Goal: Feedback & Contribution: Contribute content

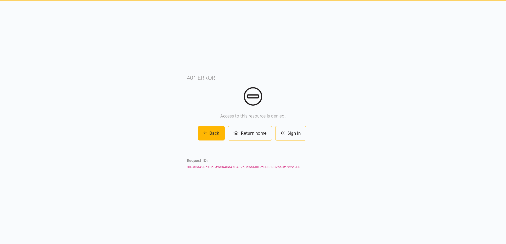
click at [301, 129] on link "Sign In" at bounding box center [290, 133] width 31 height 15
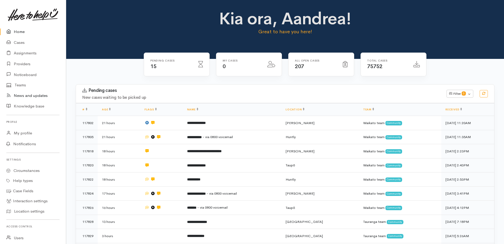
drag, startPoint x: 19, startPoint y: 93, endPoint x: 28, endPoint y: 96, distance: 8.8
click at [19, 93] on link "News and updates" at bounding box center [33, 95] width 66 height 11
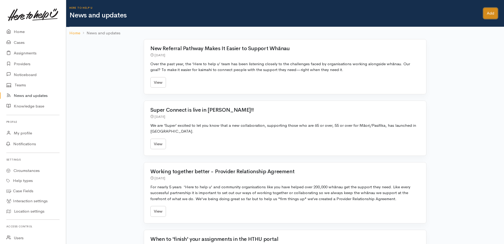
click at [491, 14] on link "Add" at bounding box center [490, 13] width 14 height 11
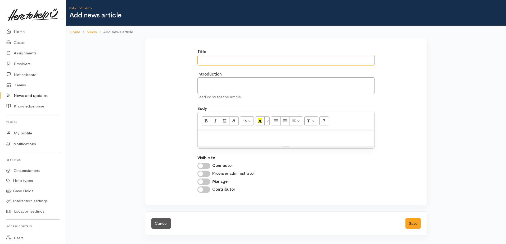
click at [223, 57] on input "Title" at bounding box center [286, 60] width 178 height 11
type input "2025 Provider Hui - RSVP now!"
click at [216, 83] on textarea "Introduction" at bounding box center [286, 86] width 178 height 17
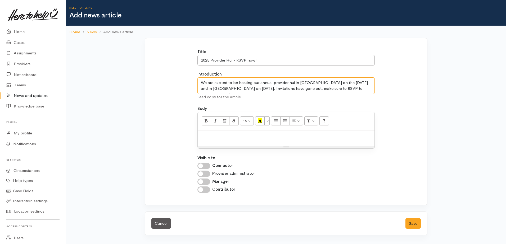
type textarea "We are excited to be hosting our annual provider hui in Tauranga on the 9th of …"
click at [203, 137] on p at bounding box center [286, 136] width 172 height 6
drag, startPoint x: 212, startPoint y: 134, endPoint x: 223, endPoint y: 133, distance: 10.9
click at [212, 134] on p at bounding box center [286, 136] width 172 height 6
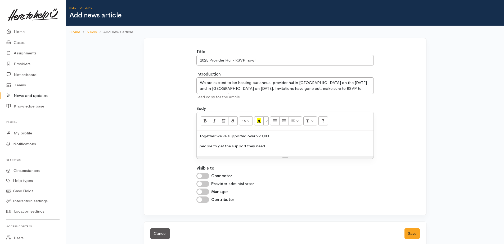
click at [278, 138] on p "Together we’ve supported over 220,000" at bounding box center [285, 136] width 172 height 6
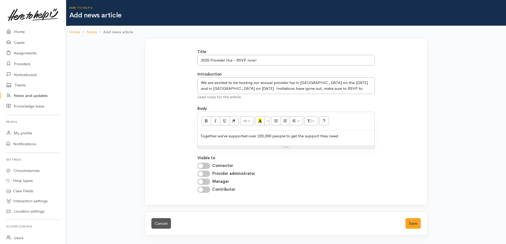
click at [343, 135] on p "Together we’ve supported over 220,000 people to get the support they need." at bounding box center [286, 136] width 172 height 6
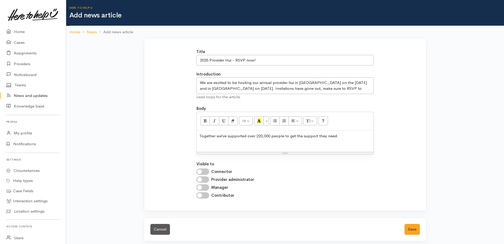
drag, startPoint x: 204, startPoint y: 142, endPoint x: 234, endPoint y: 141, distance: 30.2
click at [205, 142] on p "Together we’ve supported over 220,000 people to get the support they need." at bounding box center [285, 139] width 172 height 12
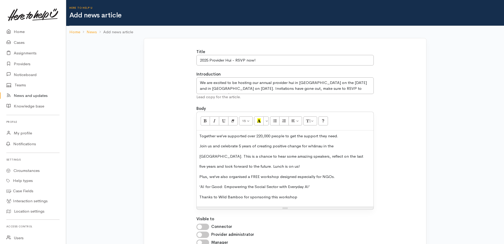
click at [342, 147] on p "Join us and celebrate 5 years of creating positive change for whānau in the" at bounding box center [285, 146] width 172 height 6
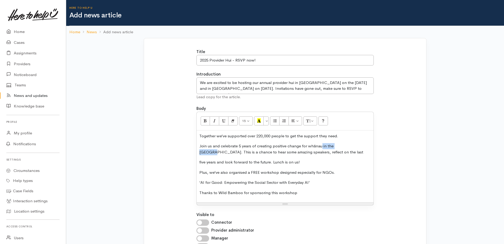
drag, startPoint x: 321, startPoint y: 146, endPoint x: 346, endPoint y: 142, distance: 25.2
click at [347, 145] on p "Join us and celebrate 5 years of creating positive change for whānau in the Wai…" at bounding box center [285, 149] width 172 height 12
click at [281, 152] on p "Join us and celebrate 5 years of creating positive change for whānau. This is a…" at bounding box center [285, 149] width 172 height 12
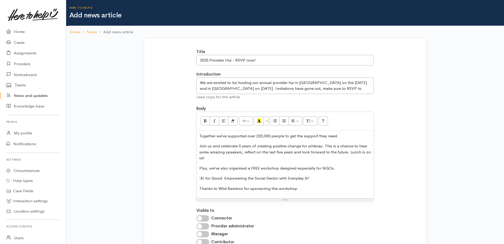
click at [218, 159] on p "Join us and celebrate 5 years of creating positive change for whānau. This is a…" at bounding box center [285, 152] width 172 height 18
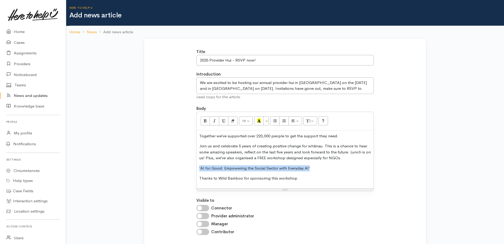
drag, startPoint x: 315, startPoint y: 169, endPoint x: 200, endPoint y: 169, distance: 115.1
click at [200, 169] on p "‘AI for Good: Empowering the Social Sector with Everyday AI’" at bounding box center [285, 169] width 172 height 6
click at [206, 120] on icon "Bold (CTRL+B)" at bounding box center [204, 121] width 3 height 4
click at [341, 158] on p "Join us and celebrate 5 years of creating positive change for whānau. This is a…" at bounding box center [285, 152] width 172 height 18
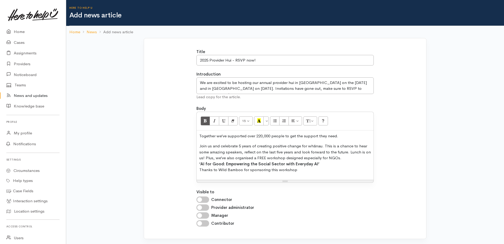
click at [301, 170] on p "Join us and celebrate 5 years of creating positive change for whānau. This is a…" at bounding box center [285, 158] width 172 height 30
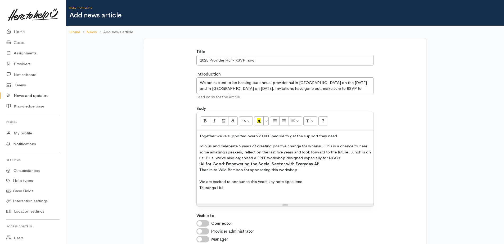
drag, startPoint x: 226, startPoint y: 188, endPoint x: 230, endPoint y: 187, distance: 3.2
click at [227, 188] on p "Join us and celebrate 5 years of creating positive change for whānau. This is a…" at bounding box center [285, 170] width 172 height 54
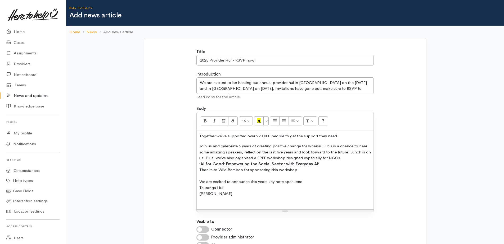
drag, startPoint x: 237, startPoint y: 194, endPoint x: 240, endPoint y: 194, distance: 3.4
click at [237, 194] on p "Join us and celebrate 5 years of creating positive change for whānau. This is a…" at bounding box center [285, 173] width 172 height 60
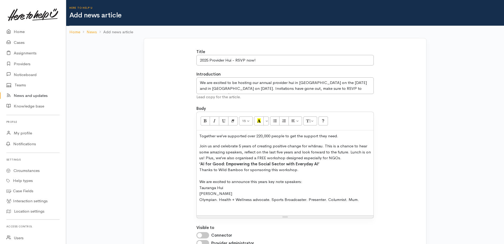
drag, startPoint x: 201, startPoint y: 205, endPoint x: 217, endPoint y: 201, distance: 16.8
click at [201, 205] on p "Join us and celebrate 5 years of creating positive change for whānau. This is a…" at bounding box center [285, 176] width 172 height 66
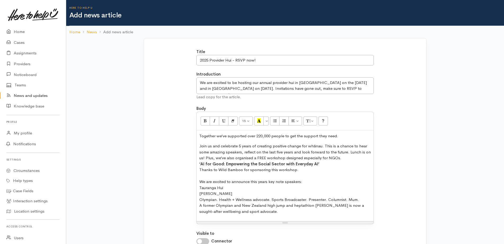
drag, startPoint x: 286, startPoint y: 213, endPoint x: 297, endPoint y: 211, distance: 10.8
click at [287, 212] on p "Join us and celebrate 5 years of creating positive change for whānau. This is a…" at bounding box center [285, 178] width 172 height 71
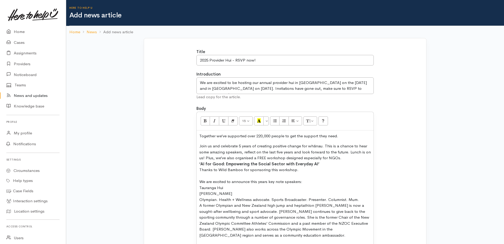
drag, startPoint x: 238, startPoint y: 195, endPoint x: 199, endPoint y: 196, distance: 38.9
click at [199, 196] on p "Join us and celebrate 5 years of creating positive change for whānau. This is a…" at bounding box center [285, 190] width 172 height 95
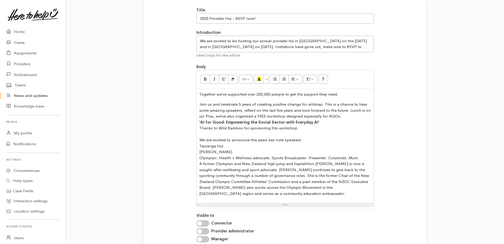
scroll to position [53, 0]
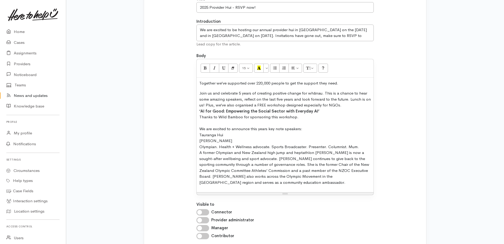
click at [242, 139] on p "Join us and celebrate 5 years of creating positive change for whānau. This is a…" at bounding box center [285, 137] width 172 height 95
drag, startPoint x: 269, startPoint y: 181, endPoint x: 288, endPoint y: 179, distance: 19.2
click at [269, 181] on p "Join us and celebrate 5 years of creating positive change for whānau. This is a…" at bounding box center [285, 137] width 172 height 95
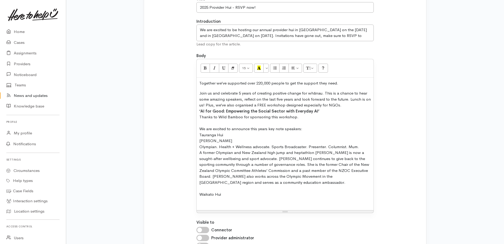
scroll to position [106, 0]
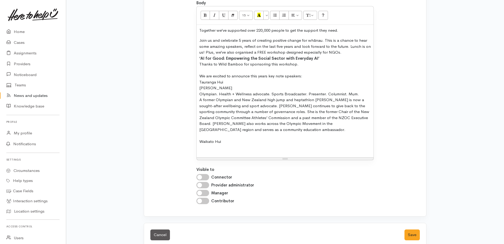
drag, startPoint x: 241, startPoint y: 88, endPoint x: 201, endPoint y: 87, distance: 39.7
click at [199, 88] on p "Join us and celebrate 5 years of creating positive change for whānau. This is a…" at bounding box center [285, 94] width 172 height 113
type input "Sarah Cowley-Ross"
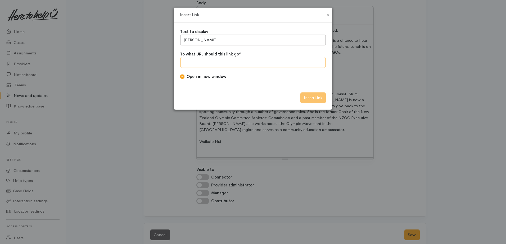
click at [208, 61] on input "To what URL should this link go?" at bounding box center [253, 62] width 146 height 11
paste input "https://www.sarahcowleyross.com/"
type input "https://www.sarahcowleyross.com/"
click at [313, 99] on input "Insert Link" at bounding box center [312, 98] width 25 height 11
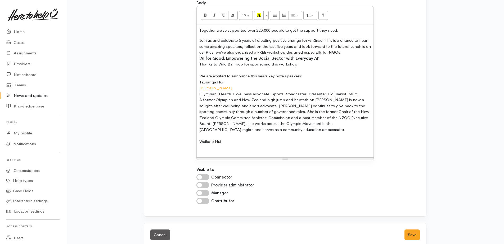
click at [232, 143] on p "Join us and celebrate 5 years of creating positive change for whānau. This is a…" at bounding box center [285, 94] width 172 height 113
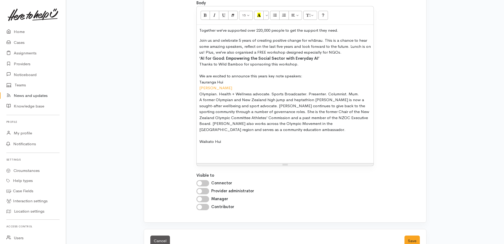
drag, startPoint x: 208, startPoint y: 147, endPoint x: 257, endPoint y: 145, distance: 49.0
click at [208, 146] on p "Join us and celebrate 5 years of creating positive change for whānau. This is a…" at bounding box center [285, 97] width 172 height 119
drag, startPoint x: 290, startPoint y: 147, endPoint x: 199, endPoint y: 150, distance: 91.6
click at [199, 150] on div "Together we’ve supported over 220,000 people to get the support they need. Join…" at bounding box center [285, 94] width 177 height 139
click at [248, 147] on span "Julia Arnott-Neenee and Eteroa Lafaele" at bounding box center [284, 148] width 83 height 4
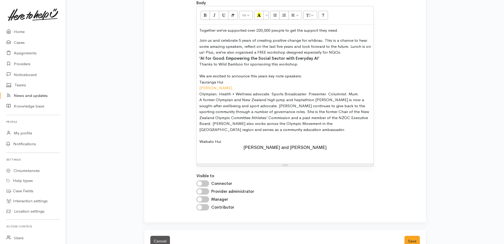
drag, startPoint x: 246, startPoint y: 148, endPoint x: 341, endPoint y: 148, distance: 95.3
click at [341, 148] on div "Julia Arnott-Neenee and Eteroa Lafaele" at bounding box center [285, 148] width 172 height 6
click at [222, 143] on p "Join us and celebrate 5 years of creating positive change for whānau. This is a…" at bounding box center [285, 97] width 172 height 119
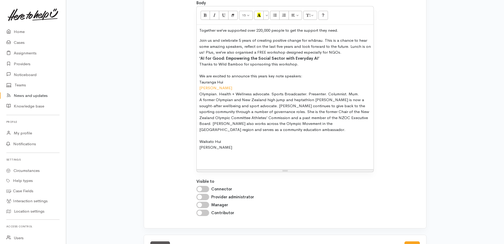
click at [226, 149] on p "Join us and celebrate 5 years of creating positive change for whānau. This is a…" at bounding box center [285, 100] width 172 height 125
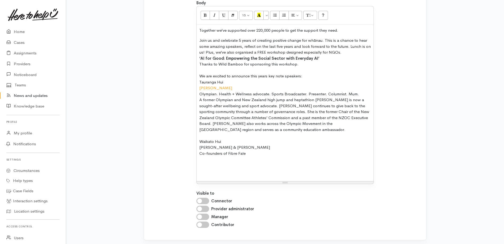
drag, startPoint x: 210, startPoint y: 161, endPoint x: 235, endPoint y: 161, distance: 25.4
click at [210, 161] on p "Join us and celebrate 5 years of creating positive change for whānau. This is a…" at bounding box center [285, 106] width 172 height 137
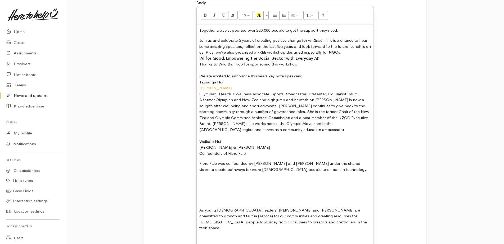
click at [207, 176] on div "Together we’ve supported over 220,000 people to get the support they need. Join…" at bounding box center [285, 140] width 177 height 230
click at [326, 170] on p "Fibre Fale was co-founded by Julia Arnott-Neenee and Eteroa Lafaele under the s…" at bounding box center [285, 167] width 172 height 12
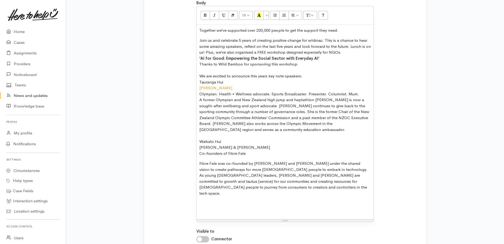
click at [213, 188] on p "Fibre Fale was co-founded by Julia Arnott-Neenee and Eteroa Lafaele under the s…" at bounding box center [285, 179] width 172 height 36
drag, startPoint x: 246, startPoint y: 154, endPoint x: 228, endPoint y: 155, distance: 17.5
click at [228, 155] on p "Join us and celebrate 5 years of creating positive change for whānau. This is a…" at bounding box center [285, 97] width 172 height 119
click at [247, 152] on p "Join us and celebrate 5 years of creating positive change for whānau. This is a…" at bounding box center [285, 97] width 172 height 119
drag, startPoint x: 247, startPoint y: 153, endPoint x: 228, endPoint y: 153, distance: 19.6
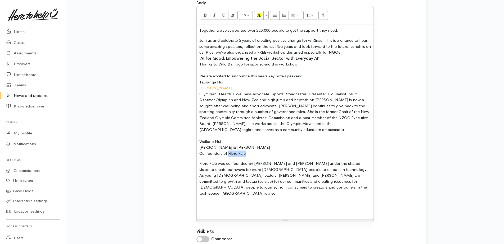
click at [228, 153] on p "Join us and celebrate 5 years of creating positive change for whānau. This is a…" at bounding box center [285, 97] width 172 height 119
type input "Fibre Fale"
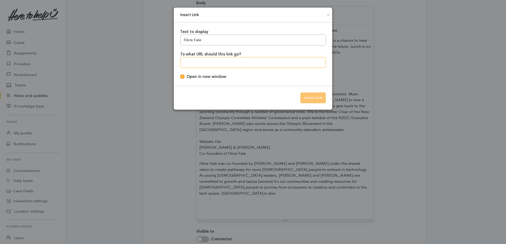
paste input "https://www.fibrefale.com/"
type input "https://www.fibrefale.com/"
drag, startPoint x: 314, startPoint y: 96, endPoint x: 316, endPoint y: 112, distance: 17.0
click at [314, 95] on input "Insert Link" at bounding box center [312, 98] width 25 height 11
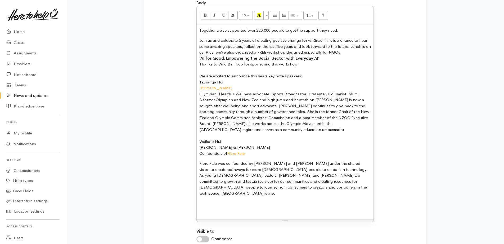
click at [244, 187] on p "Fibre Fale was co-founded by Julia Arnott-Neenee and Eteroa Lafaele under the s…" at bounding box center [285, 179] width 172 height 36
click at [243, 186] on p "Fibre Fale was co-founded by Julia Arnott-Neenee and Eteroa Lafaele under the s…" at bounding box center [285, 179] width 172 height 36
click at [312, 63] on p "Join us and celebrate 5 years of creating positive change for whānau. This is a…" at bounding box center [285, 97] width 172 height 119
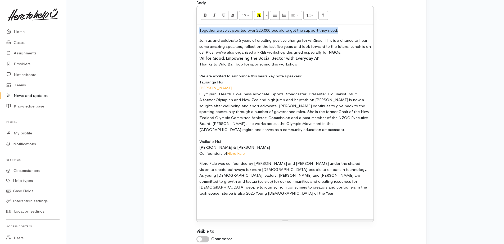
drag, startPoint x: 339, startPoint y: 31, endPoint x: 195, endPoint y: 32, distance: 144.2
click at [195, 32] on div "Title 2025 Provider Hui - RSVP now! Introduction We are excited to be hosting o…" at bounding box center [285, 107] width 184 height 329
click at [202, 14] on button "Bold (CTRL+B)" at bounding box center [206, 15] width 10 height 9
click at [268, 53] on p "Join us and celebrate 5 years of creating positive change for whānau. This is a…" at bounding box center [285, 97] width 172 height 119
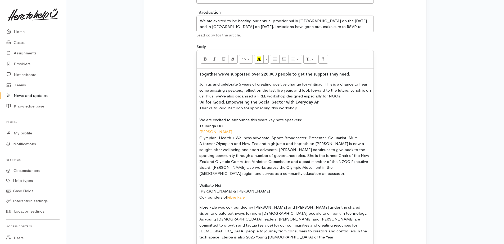
scroll to position [12, 0]
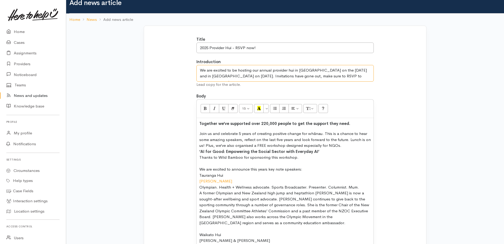
click at [296, 76] on textarea "We are excited to be hosting our annual provider hui in Tauranga on the 9th of …" at bounding box center [285, 73] width 178 height 17
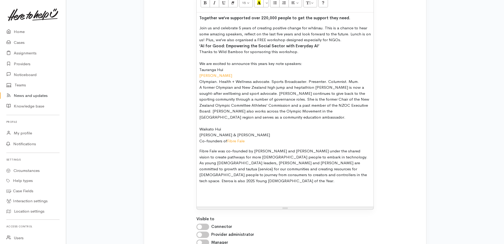
scroll to position [92, 0]
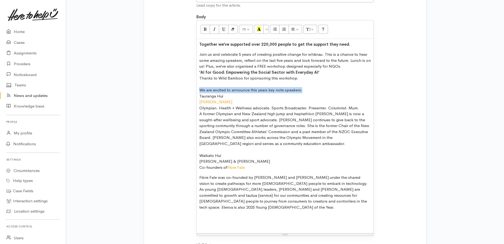
drag, startPoint x: 309, startPoint y: 89, endPoint x: 197, endPoint y: 85, distance: 112.0
click at [197, 88] on div "Together we’ve supported over 220,000 people to get the support they need. Join…" at bounding box center [285, 136] width 177 height 195
click at [215, 30] on icon "Italic (CTRL+I)" at bounding box center [214, 29] width 3 height 4
click at [316, 92] on p "Join us and celebrate 5 years of creating positive change for whānau. This is a…" at bounding box center [285, 111] width 172 height 119
click at [296, 127] on p "Join us and celebrate 5 years of creating positive change for whānau. This is a…" at bounding box center [285, 111] width 172 height 119
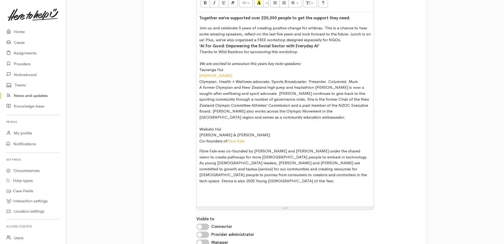
scroll to position [171, 0]
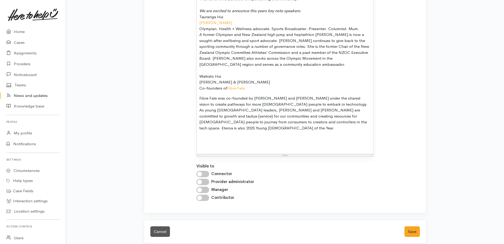
click at [207, 187] on input "Manager" at bounding box center [202, 190] width 13 height 6
checkbox input "true"
click at [208, 195] on input "Contributor" at bounding box center [202, 198] width 13 height 6
checkbox input "true"
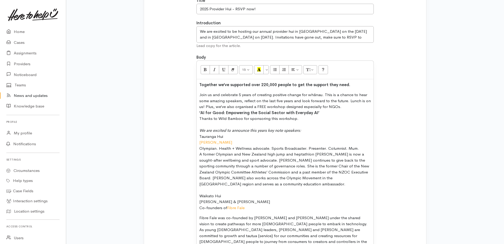
scroll to position [39, 0]
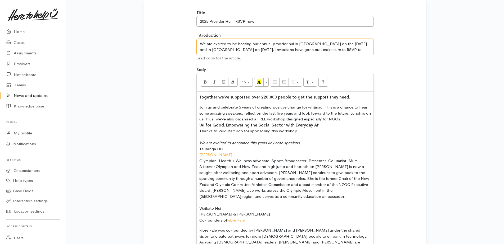
click at [275, 49] on textarea "We are excited to be hosting our annual provider hui in Tauranga on the 9th of …" at bounding box center [285, 47] width 178 height 17
click at [275, 50] on textarea "We are excited to be hosting our annual provider hui in Tauranga on the 9th of …" at bounding box center [285, 47] width 178 height 17
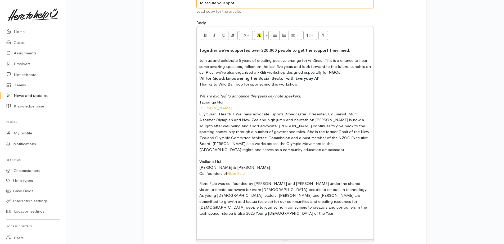
scroll to position [145, 0]
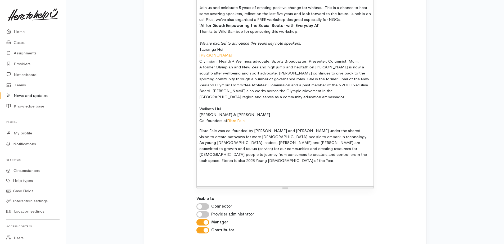
type textarea "We are excited to be hosting our annual provider hui in Tauranga on the 9th of …"
click at [202, 168] on div at bounding box center [285, 171] width 172 height 6
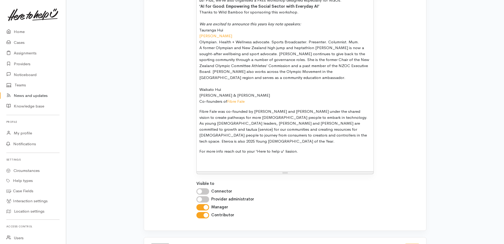
scroll to position [182, 0]
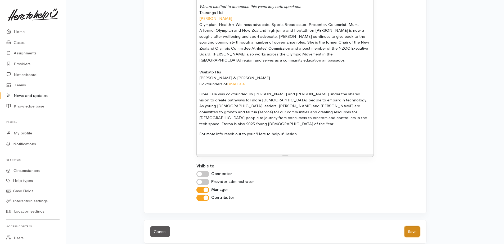
click at [414, 227] on button "Save" at bounding box center [411, 232] width 15 height 11
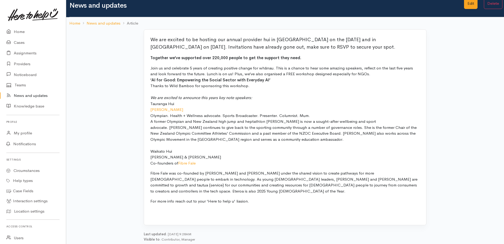
scroll to position [15, 0]
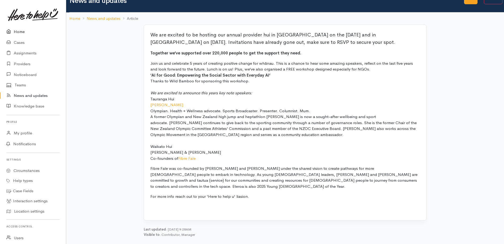
drag, startPoint x: 19, startPoint y: 32, endPoint x: 26, endPoint y: 29, distance: 8.1
click at [19, 32] on link "Home" at bounding box center [33, 31] width 66 height 11
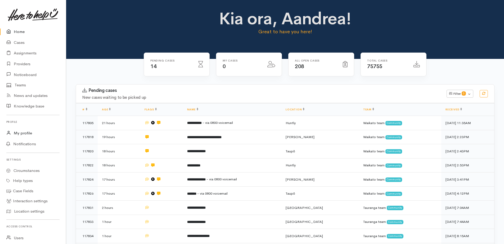
click at [24, 131] on link "My profile" at bounding box center [33, 133] width 66 height 11
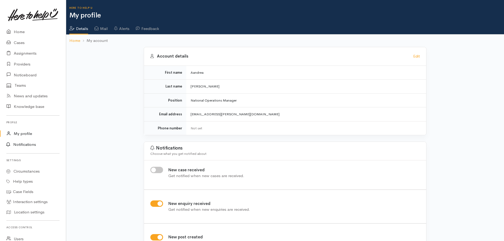
click at [23, 143] on link "Notifications" at bounding box center [31, 144] width 67 height 11
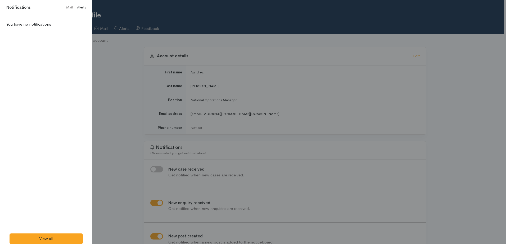
click at [69, 8] on link "Mail" at bounding box center [69, 7] width 7 height 15
click at [32, 29] on h5 "New feedback added to the 'Here to help u'." at bounding box center [54, 26] width 64 height 8
click at [47, 237] on link "View all" at bounding box center [46, 239] width 73 height 11
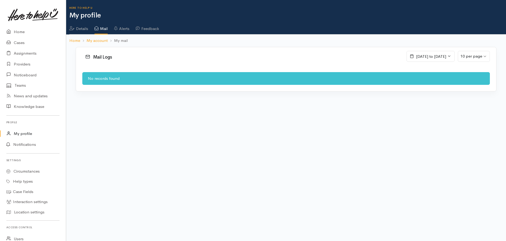
click at [450, 58] on icon at bounding box center [449, 56] width 4 height 4
drag, startPoint x: 377, startPoint y: 93, endPoint x: 392, endPoint y: 94, distance: 15.6
click at [377, 93] on li "Last 30 Days" at bounding box center [376, 92] width 37 height 8
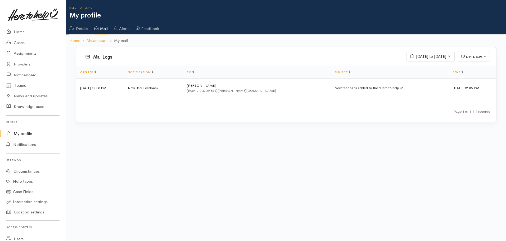
click at [109, 88] on td "02 Sep 2025 12:05 PM" at bounding box center [100, 87] width 48 height 19
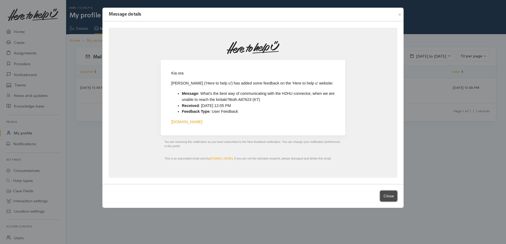
click at [388, 197] on button "Close" at bounding box center [388, 196] width 17 height 11
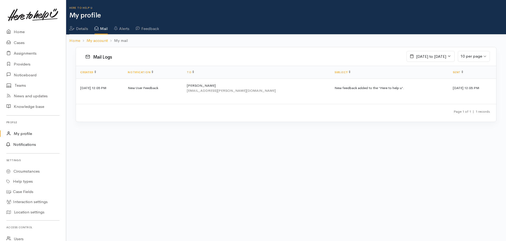
click at [24, 143] on link "Notifications" at bounding box center [31, 144] width 67 height 11
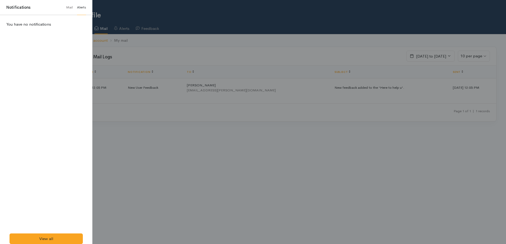
click at [68, 7] on link "Mail" at bounding box center [69, 7] width 7 height 15
click at [52, 27] on h5 "New feedback added to the 'Here to help u'." at bounding box center [54, 26] width 64 height 8
drag, startPoint x: 206, startPoint y: 172, endPoint x: 211, endPoint y: 167, distance: 6.9
click at [207, 171] on div at bounding box center [253, 122] width 506 height 244
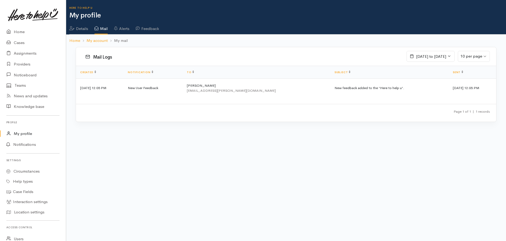
click at [146, 89] on td "New User Feedback" at bounding box center [153, 87] width 59 height 19
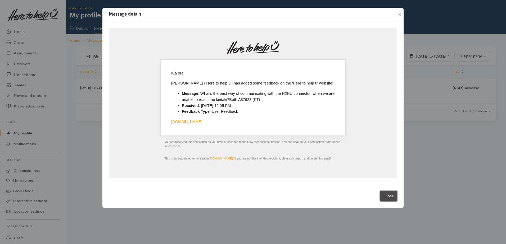
click at [395, 197] on button "Close" at bounding box center [388, 196] width 17 height 11
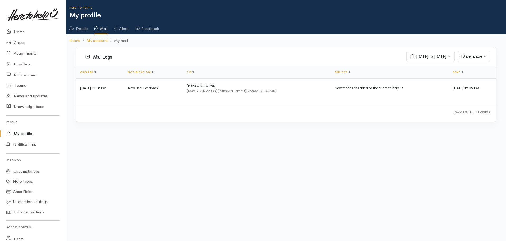
click at [129, 87] on td "New User Feedback" at bounding box center [153, 87] width 59 height 19
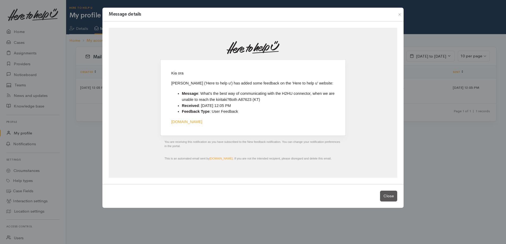
click at [58, 44] on div "Message details Kia ora Louise Reid ('Here to help u') has added some feedback …" at bounding box center [253, 122] width 506 height 244
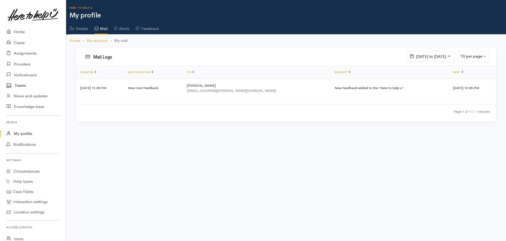
click at [18, 84] on link "Teams" at bounding box center [33, 85] width 66 height 10
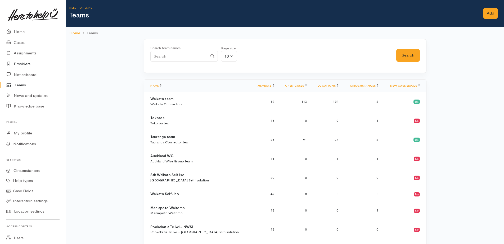
click at [22, 62] on link "Providers" at bounding box center [33, 64] width 66 height 11
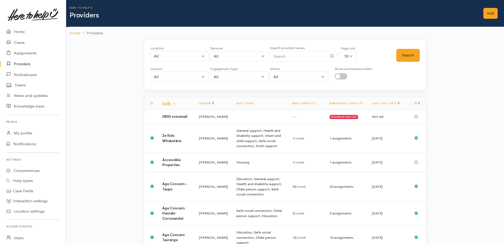
click at [282, 55] on input "Search" at bounding box center [298, 56] width 57 height 11
type input "Louise"
click at [403, 55] on button "Search" at bounding box center [408, 55] width 24 height 13
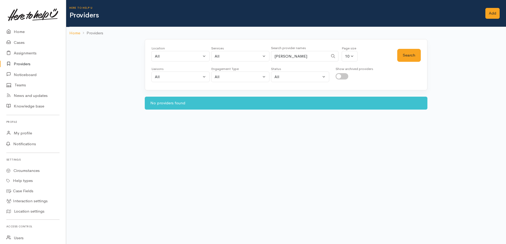
click at [304, 58] on input "Louise" at bounding box center [299, 56] width 57 height 11
click at [23, 31] on link "Home" at bounding box center [33, 31] width 66 height 11
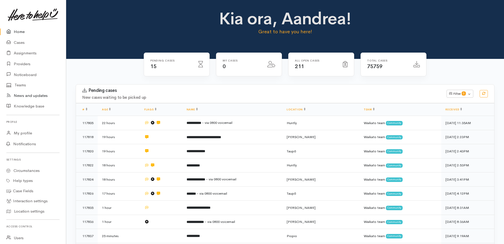
click at [26, 96] on link "News and updates" at bounding box center [33, 95] width 66 height 11
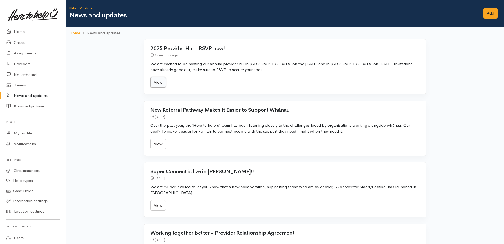
click at [157, 85] on link "View" at bounding box center [158, 82] width 16 height 11
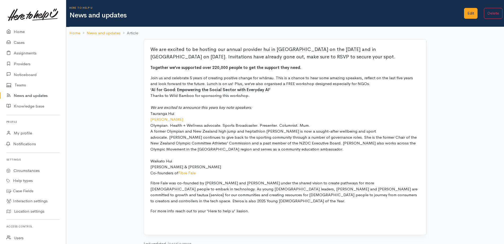
drag, startPoint x: 97, startPoint y: 32, endPoint x: 108, endPoint y: 31, distance: 11.4
click at [97, 32] on link "News and updates" at bounding box center [104, 33] width 34 height 6
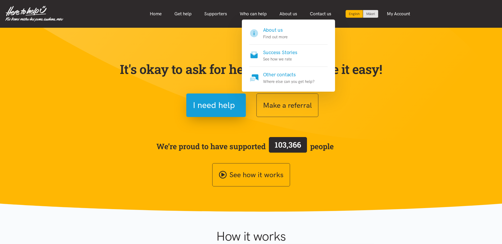
click at [278, 52] on h4 "Success Stories" at bounding box center [280, 52] width 34 height 7
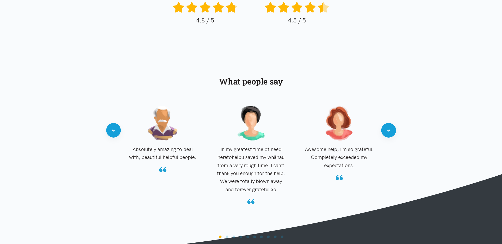
scroll to position [441, 0]
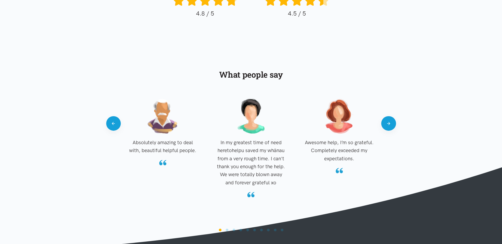
click at [387, 127] on button "Next" at bounding box center [388, 123] width 15 height 15
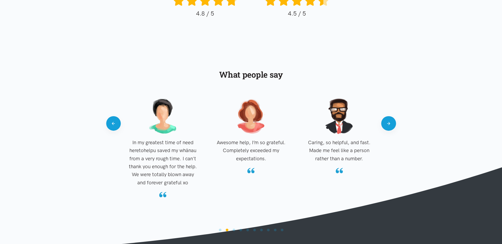
click at [387, 127] on button "Next" at bounding box center [388, 123] width 15 height 15
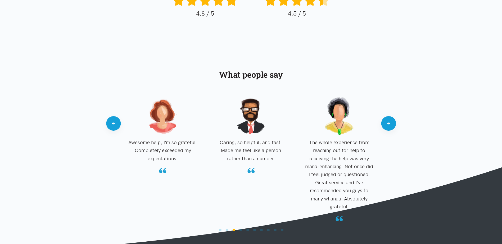
click at [387, 127] on button "Next" at bounding box center [388, 123] width 15 height 15
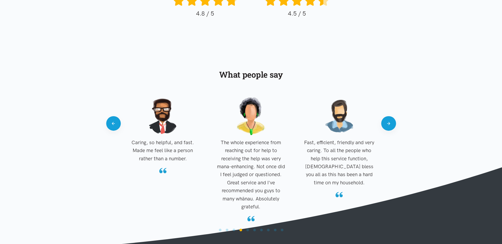
click at [387, 127] on button "Next" at bounding box center [388, 123] width 15 height 15
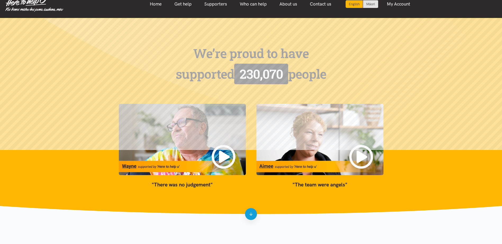
scroll to position [0, 0]
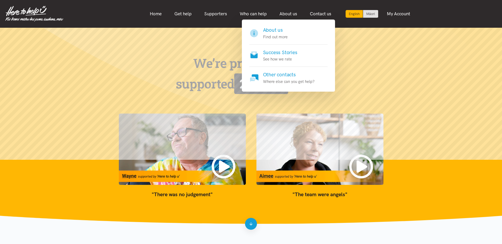
drag, startPoint x: 286, startPoint y: 51, endPoint x: 342, endPoint y: 51, distance: 55.6
click at [286, 51] on h4 "Success Stories" at bounding box center [280, 52] width 34 height 7
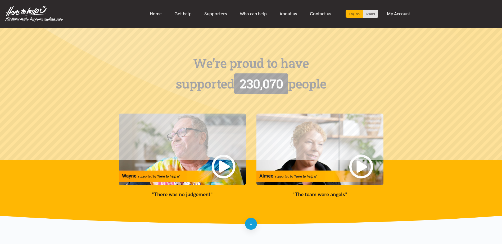
click at [150, 13] on link "Home" at bounding box center [155, 13] width 25 height 11
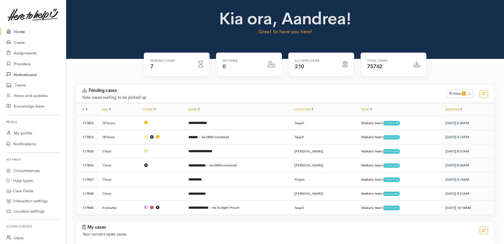
click at [15, 75] on link "Noticeboard" at bounding box center [33, 74] width 66 height 11
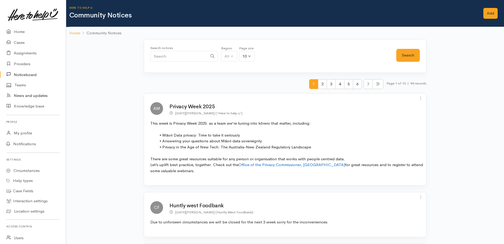
click at [19, 95] on link "News and updates" at bounding box center [33, 95] width 66 height 11
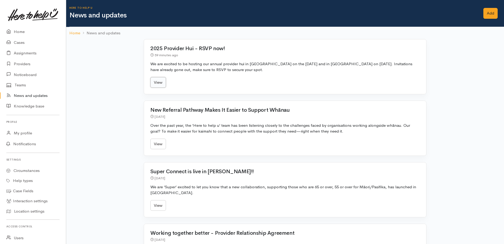
click at [158, 85] on link "View" at bounding box center [158, 82] width 16 height 11
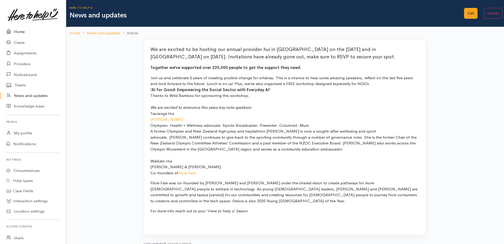
click at [20, 29] on link "Home" at bounding box center [33, 31] width 66 height 11
